Goal: Book appointment/travel/reservation

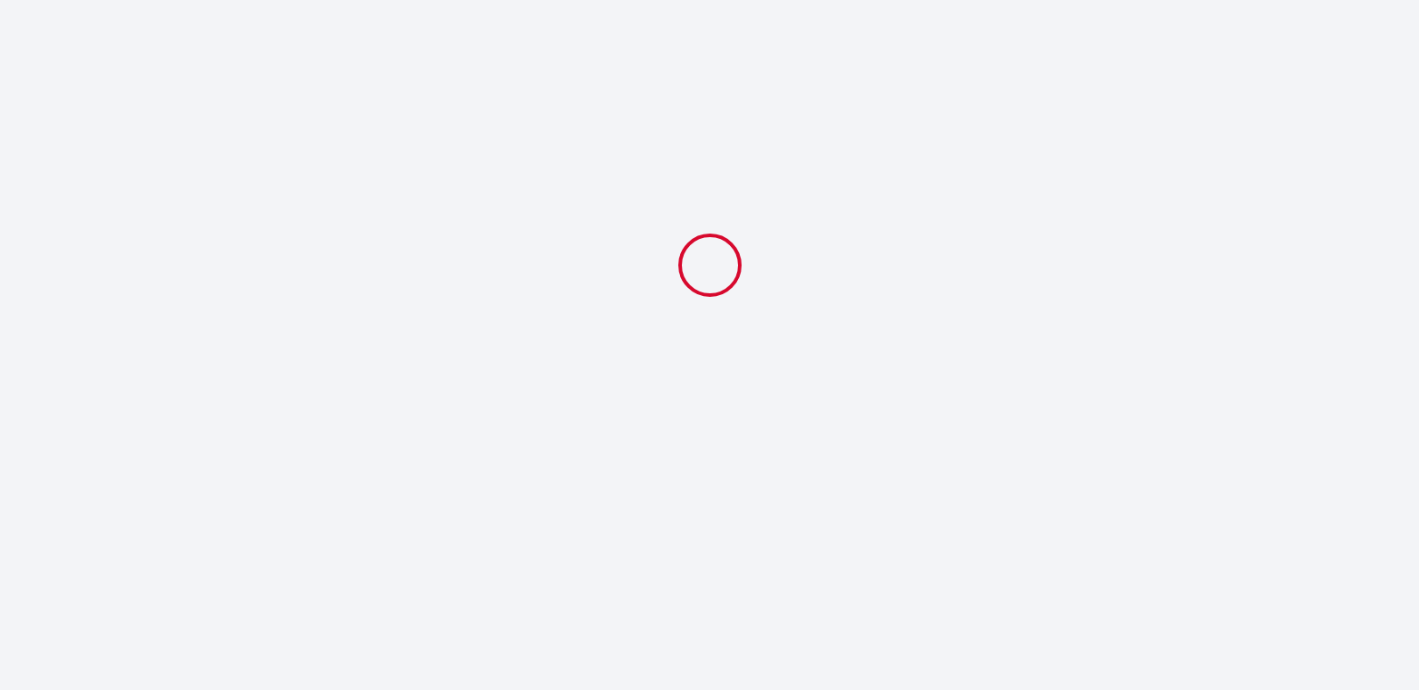
select select
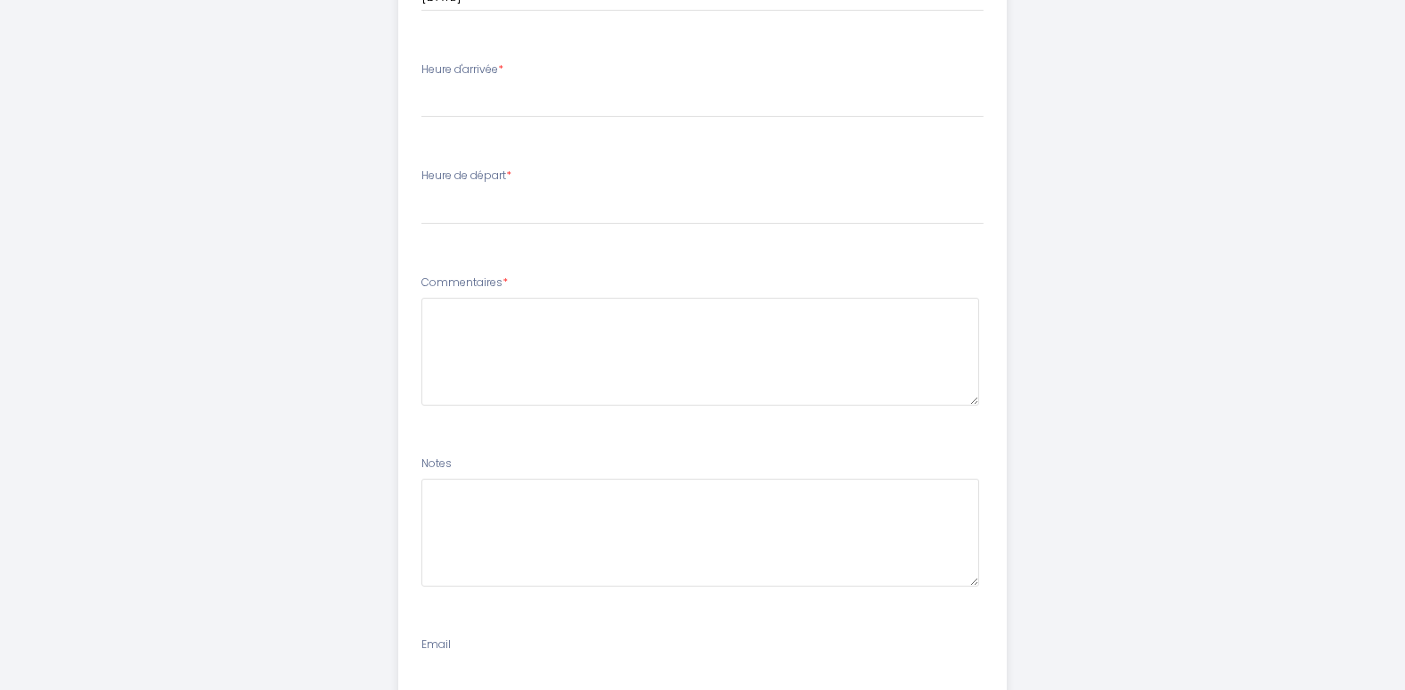
scroll to position [1009, 0]
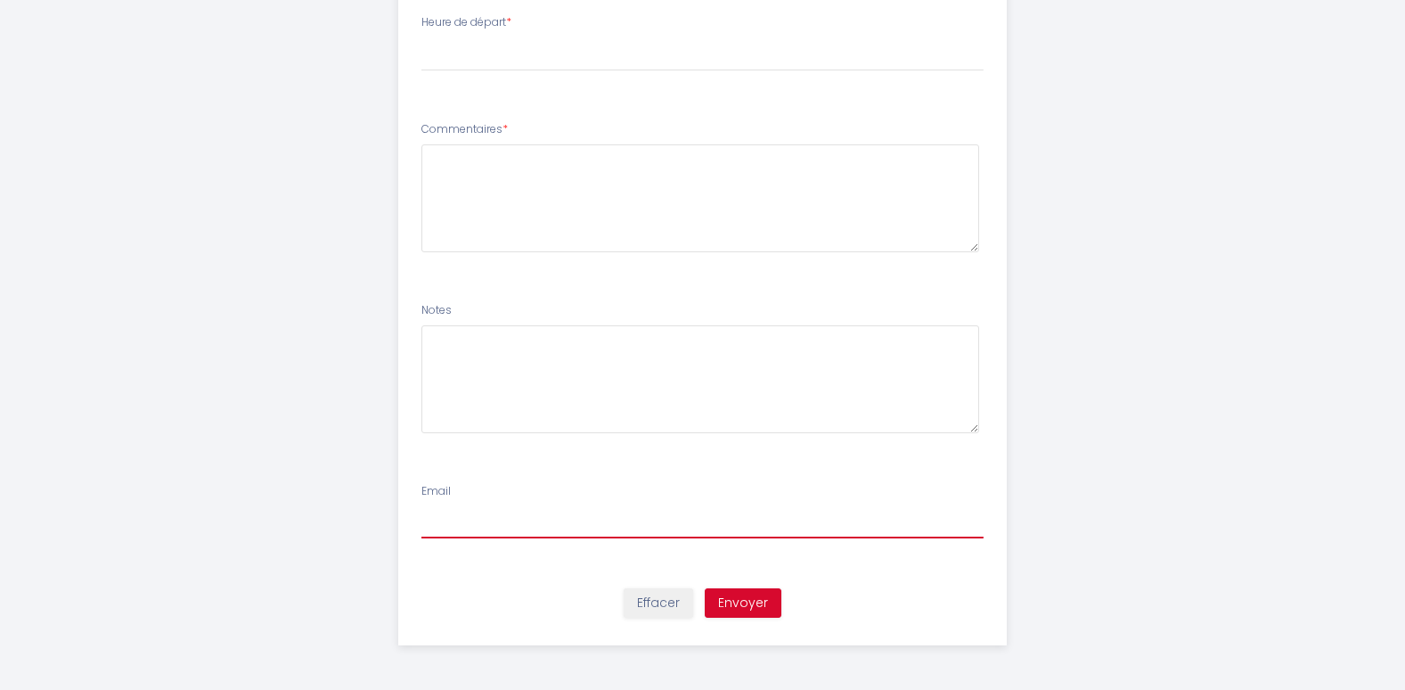
click at [660, 529] on input "Email" at bounding box center [703, 522] width 562 height 32
type input "[EMAIL_ADDRESS][DOMAIN_NAME]"
click at [629, 531] on input "[EMAIL_ADDRESS][DOMAIN_NAME]" at bounding box center [703, 522] width 562 height 32
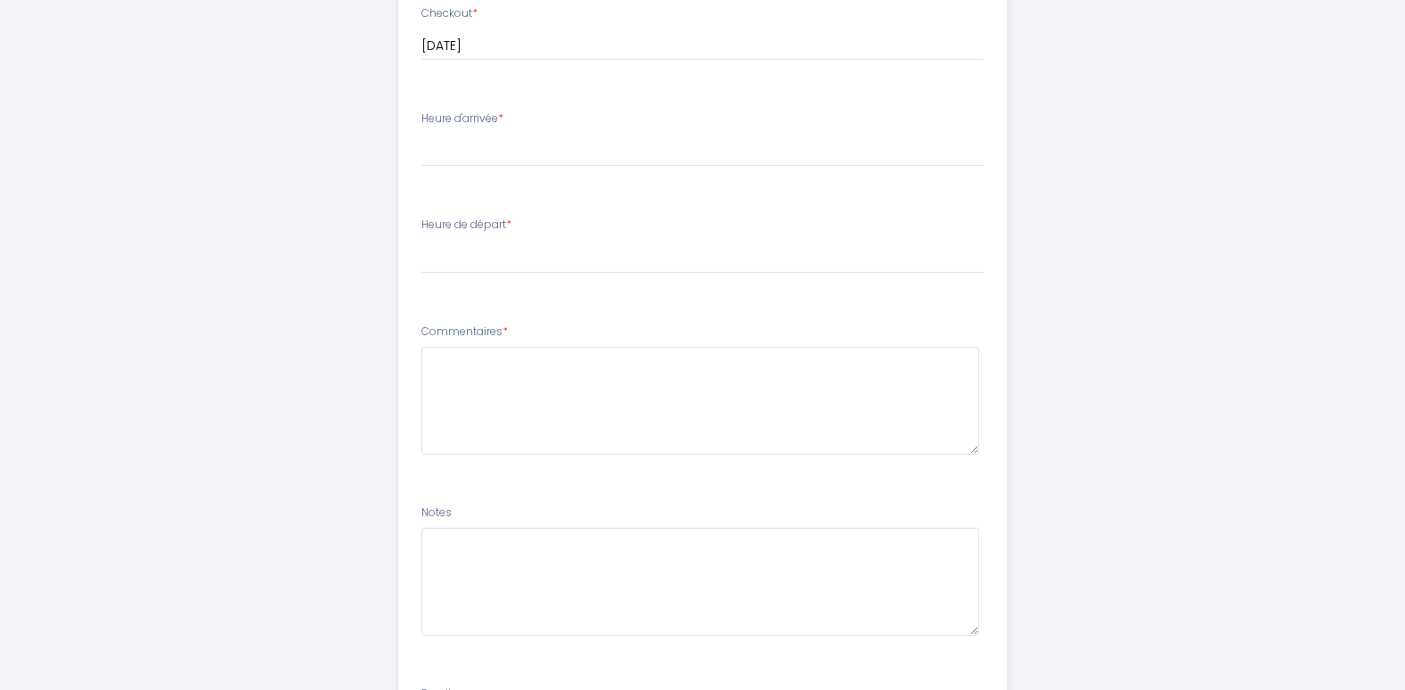
scroll to position [652, 0]
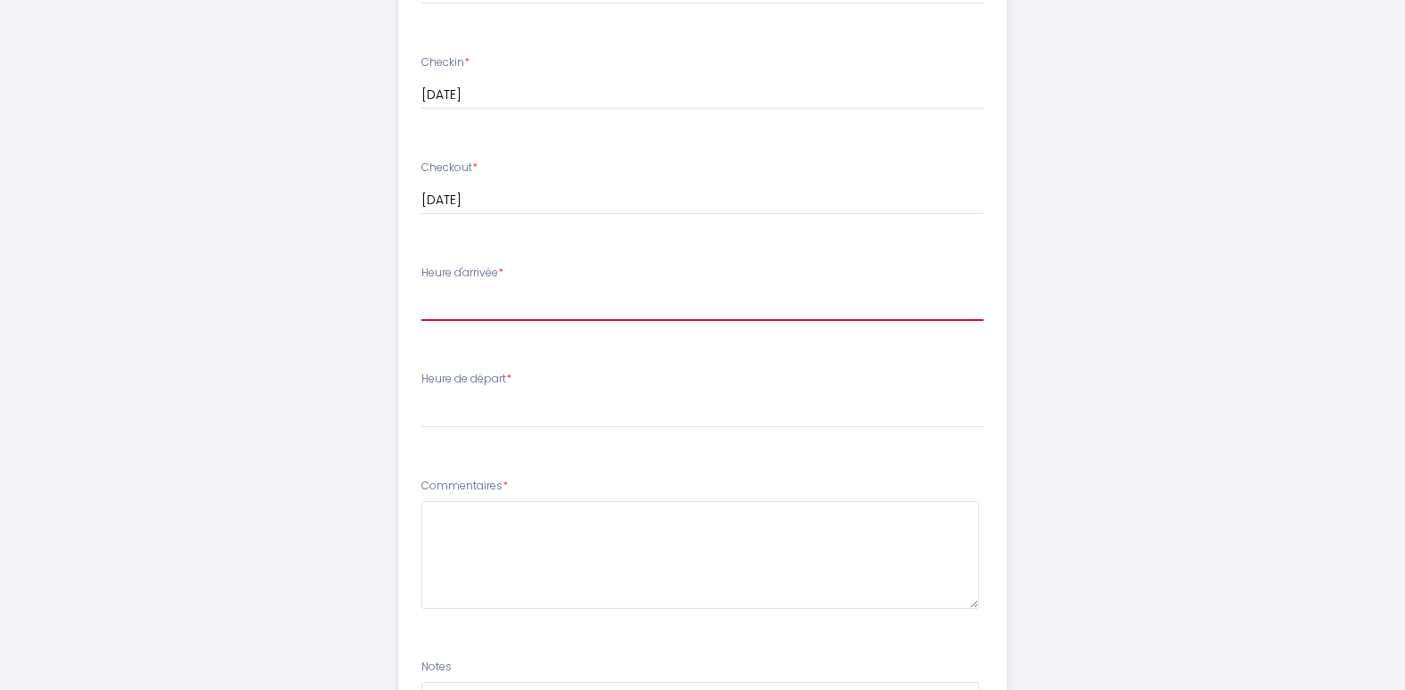
click at [624, 305] on select "16:00 16:30 17:00 17:30 18:00 18:30 19:00 19:30 20:00 20:30 21:00" at bounding box center [703, 304] width 562 height 34
click at [1331, 396] on div "Gîte la Bamboche Afin de préparer au mieux votre arrivée et recevoir votre Guid…" at bounding box center [702, 197] width 1405 height 1699
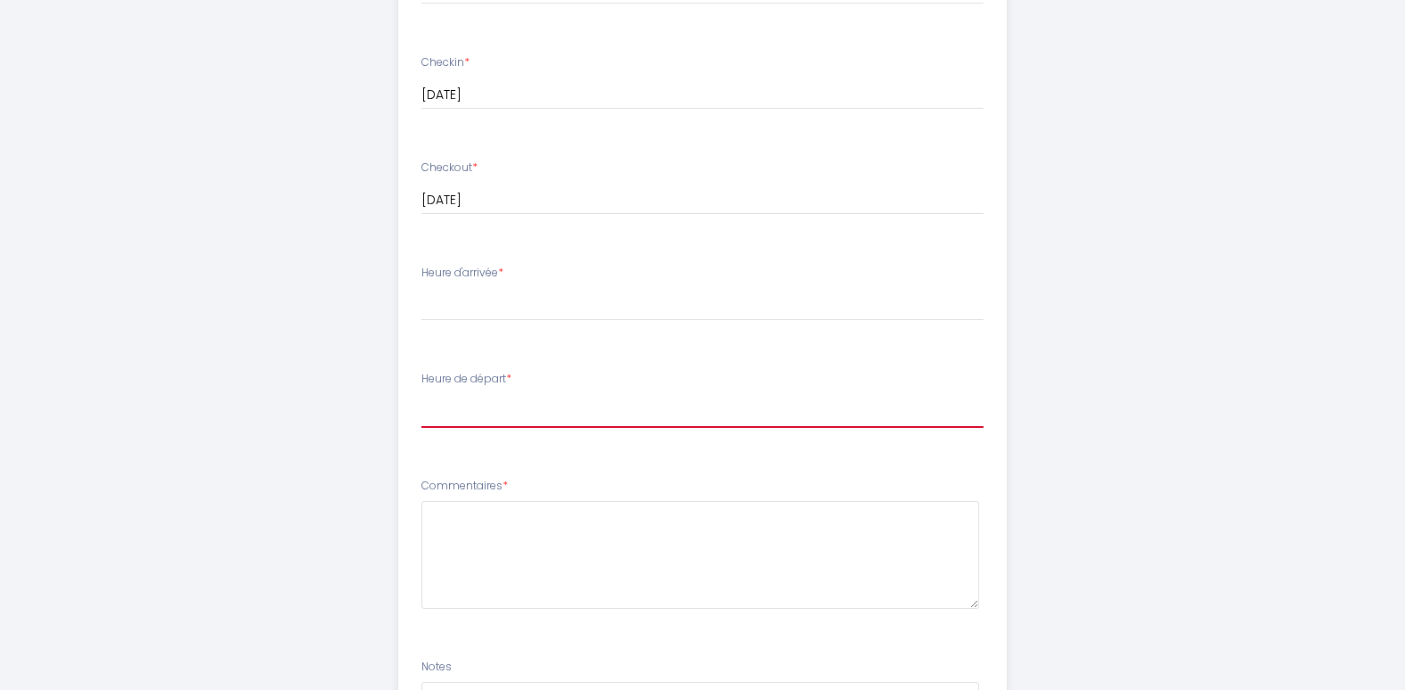
click at [602, 415] on select "00:00 00:30 01:00 01:30 02:00 02:30 03:00 03:30 04:00 04:30 05:00 05:30 06:00 0…" at bounding box center [703, 411] width 562 height 34
select select "10:00"
click at [422, 394] on select "00:00 00:30 01:00 01:30 02:00 02:30 03:00 03:30 04:00 04:30 05:00 05:30 06:00 0…" at bounding box center [703, 411] width 562 height 34
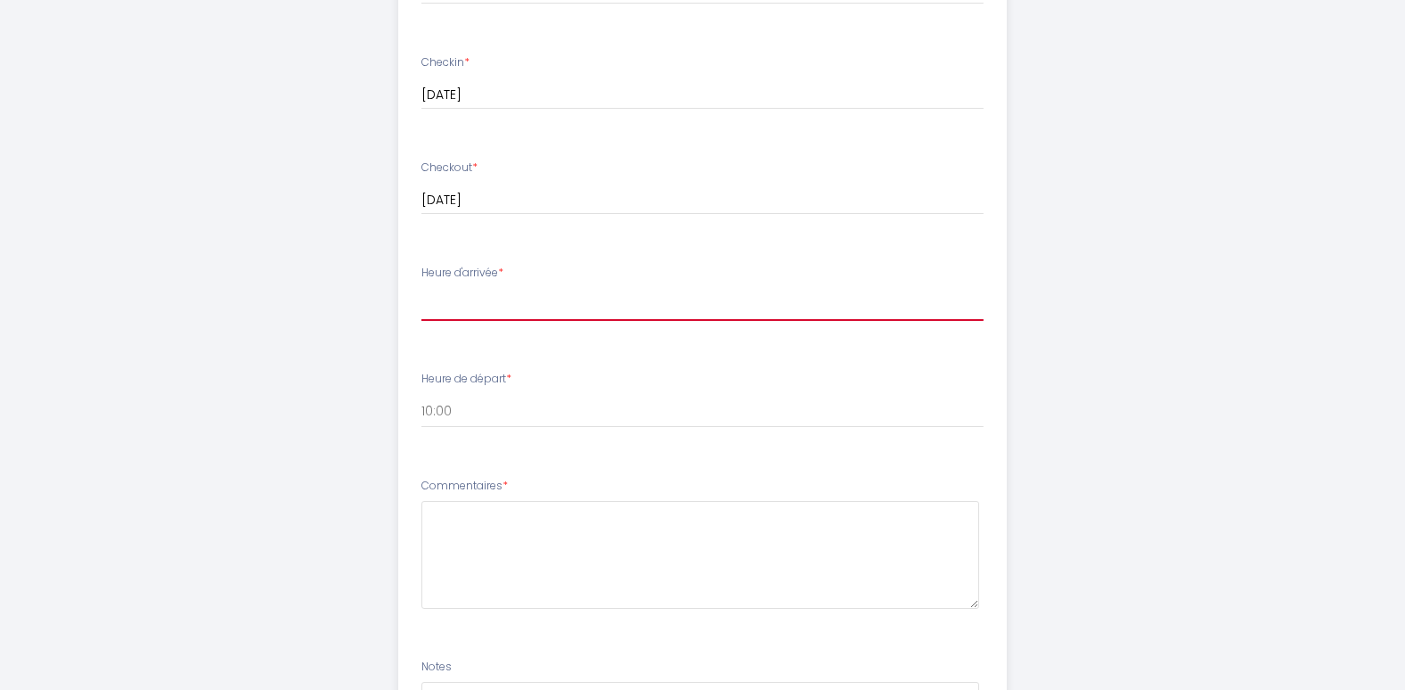
click at [739, 303] on select "16:00 16:30 17:00 17:30 18:00 18:30 19:00 19:30 20:00 20:30 21:00" at bounding box center [703, 304] width 562 height 34
select select "16:00"
click at [422, 287] on select "16:00 16:30 17:00 17:30 18:00 18:30 19:00 19:30 20:00 20:30 21:00" at bounding box center [703, 304] width 562 height 34
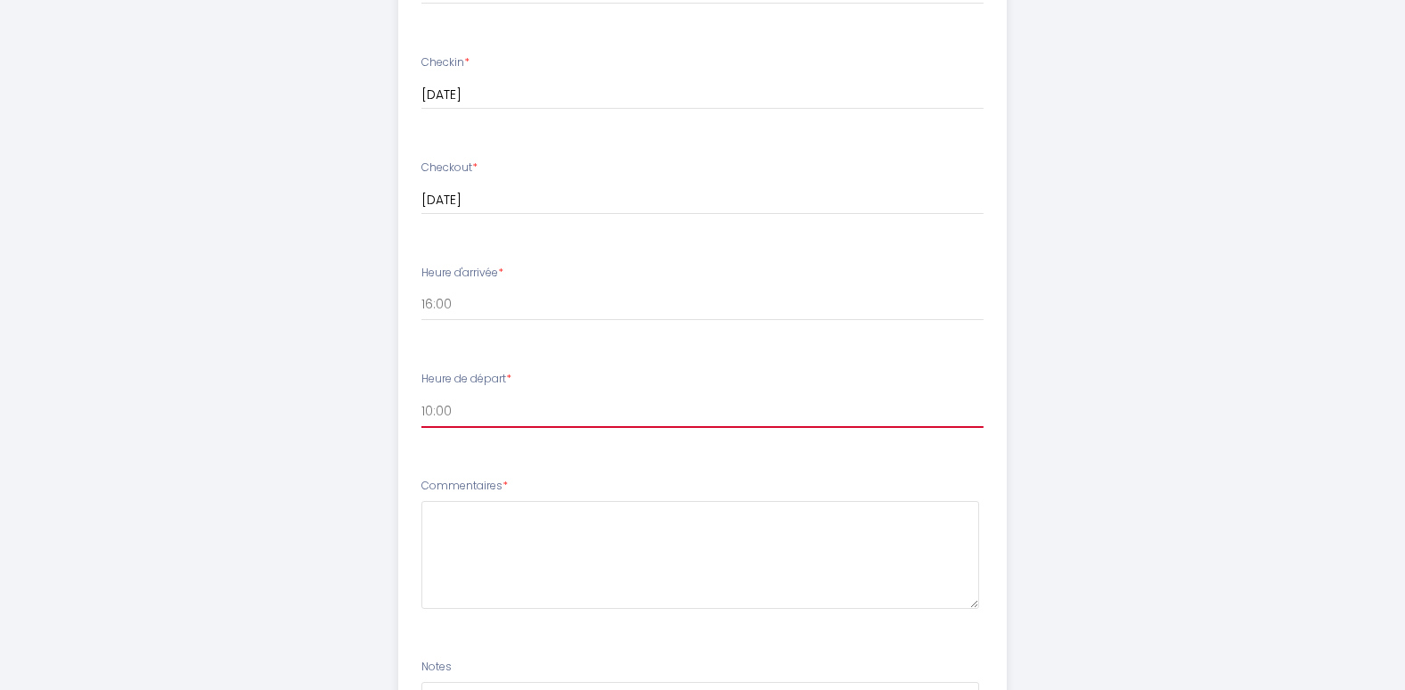
click at [819, 415] on select "00:00 00:30 01:00 01:30 02:00 02:30 03:00 03:30 04:00 04:30 05:00 05:30 06:00 0…" at bounding box center [703, 411] width 562 height 34
click at [422, 394] on select "00:00 00:30 01:00 01:30 02:00 02:30 03:00 03:30 04:00 04:30 05:00 05:30 06:00 0…" at bounding box center [703, 411] width 562 height 34
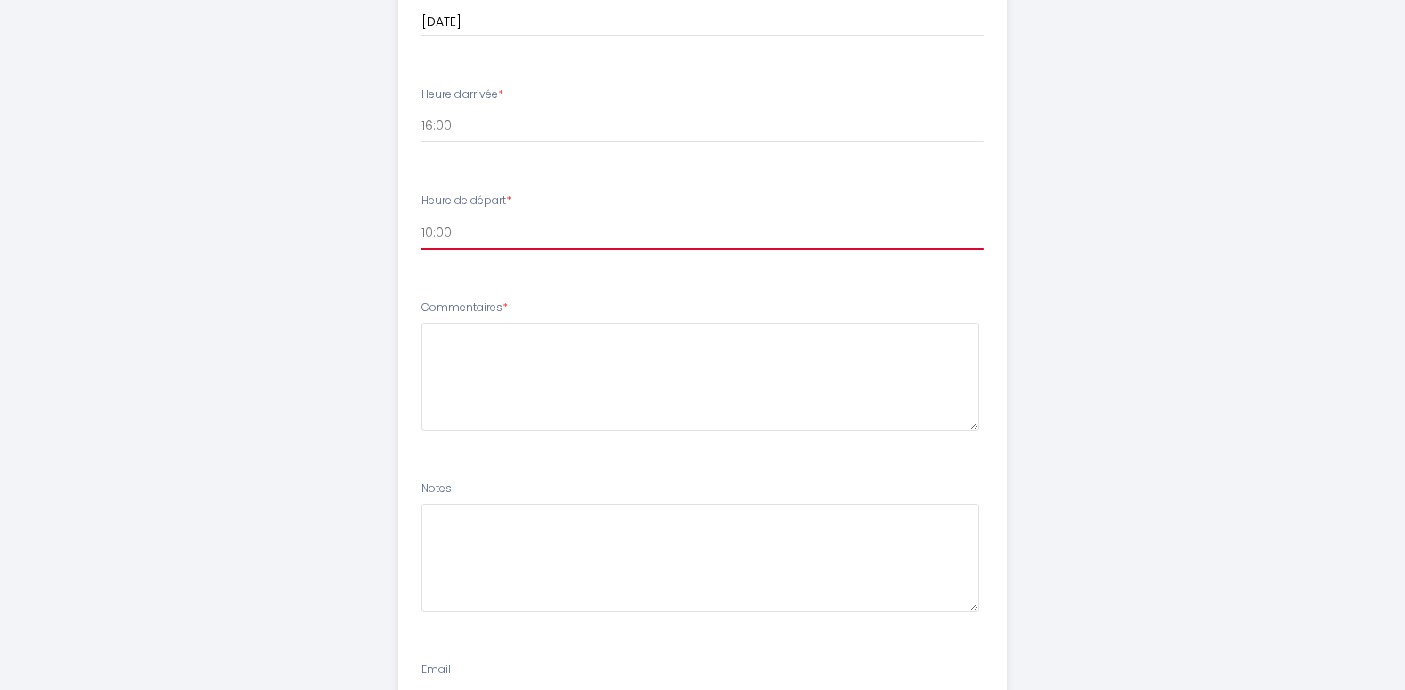
scroll to position [902, 0]
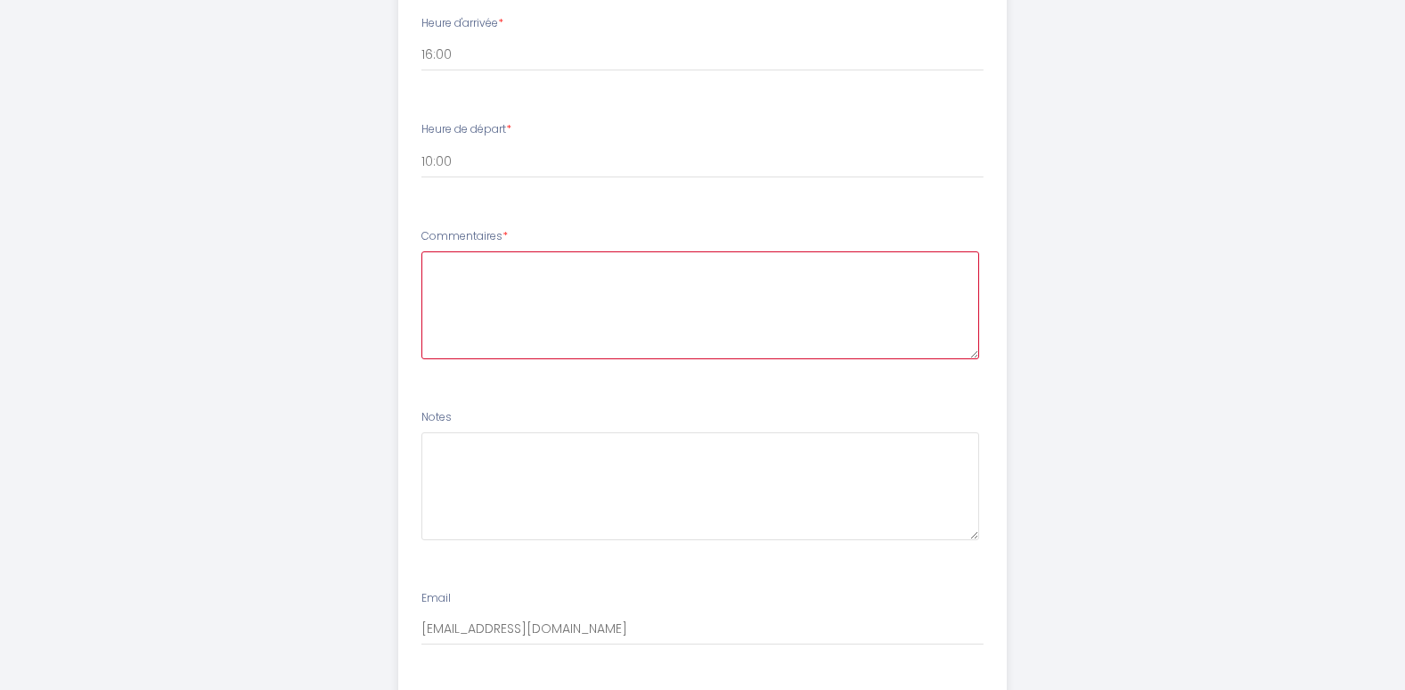
click at [479, 292] on textarea at bounding box center [701, 305] width 558 height 108
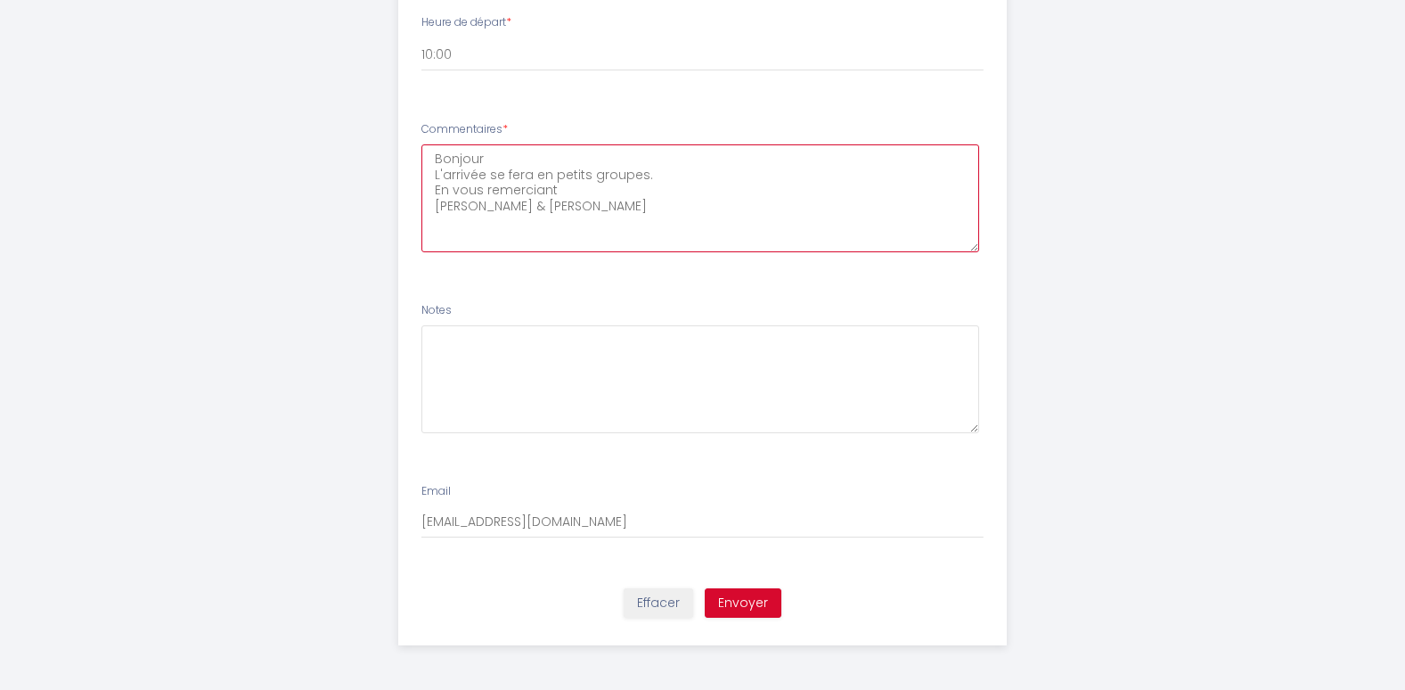
type textarea "Bonjour L'arrivée se fera en petits groupes. En vous remerciant [PERSON_NAME] &…"
click at [730, 600] on button "Envoyer" at bounding box center [743, 603] width 77 height 30
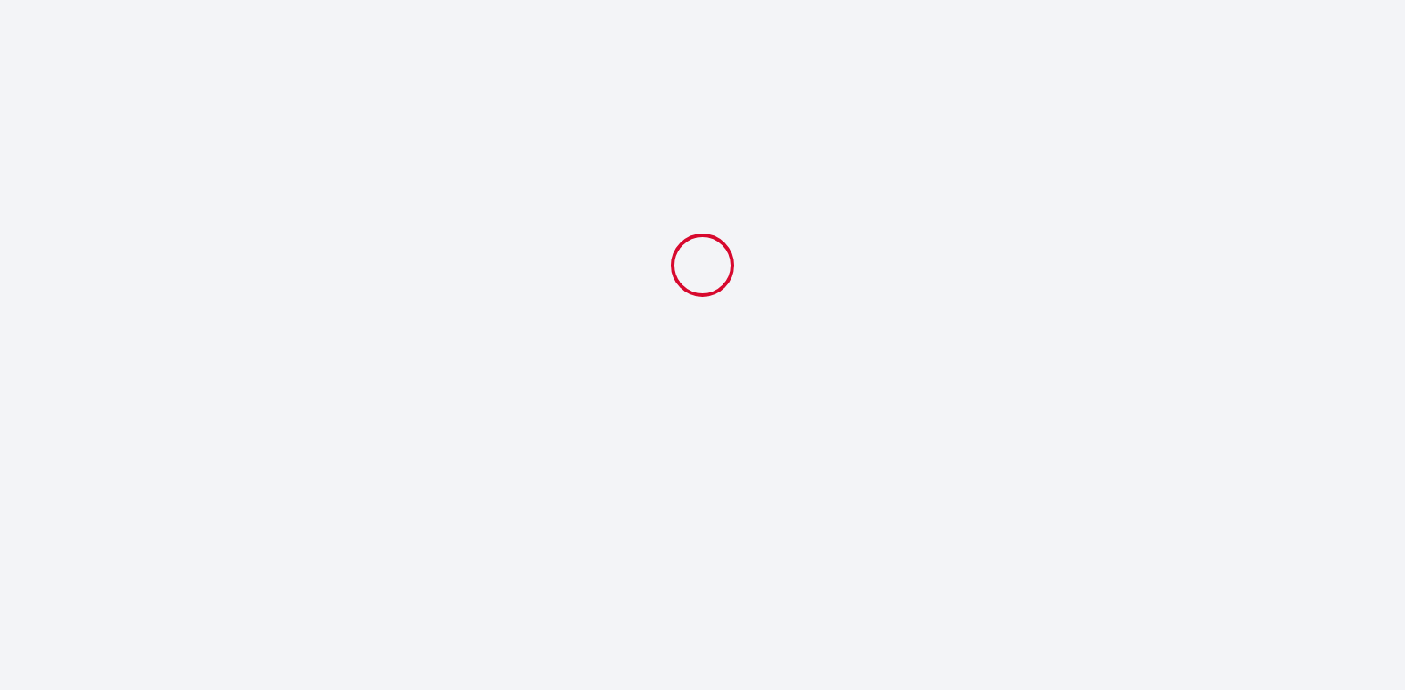
scroll to position [0, 0]
select select "10:00"
